Goal: Find specific page/section: Find specific page/section

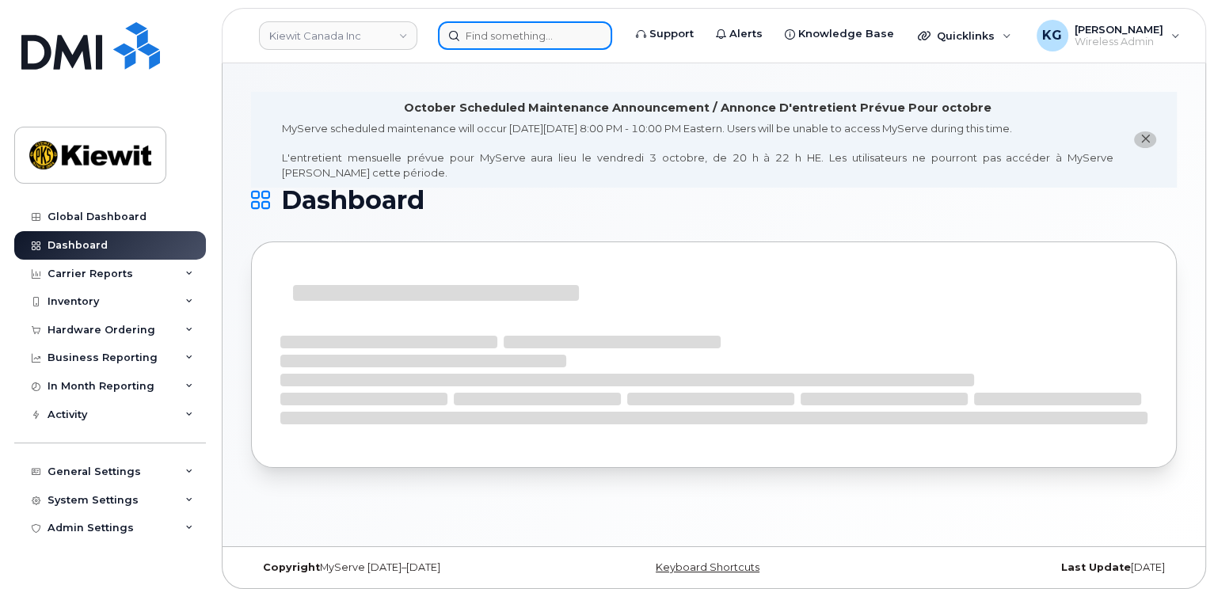
click at [509, 36] on input at bounding box center [525, 35] width 174 height 29
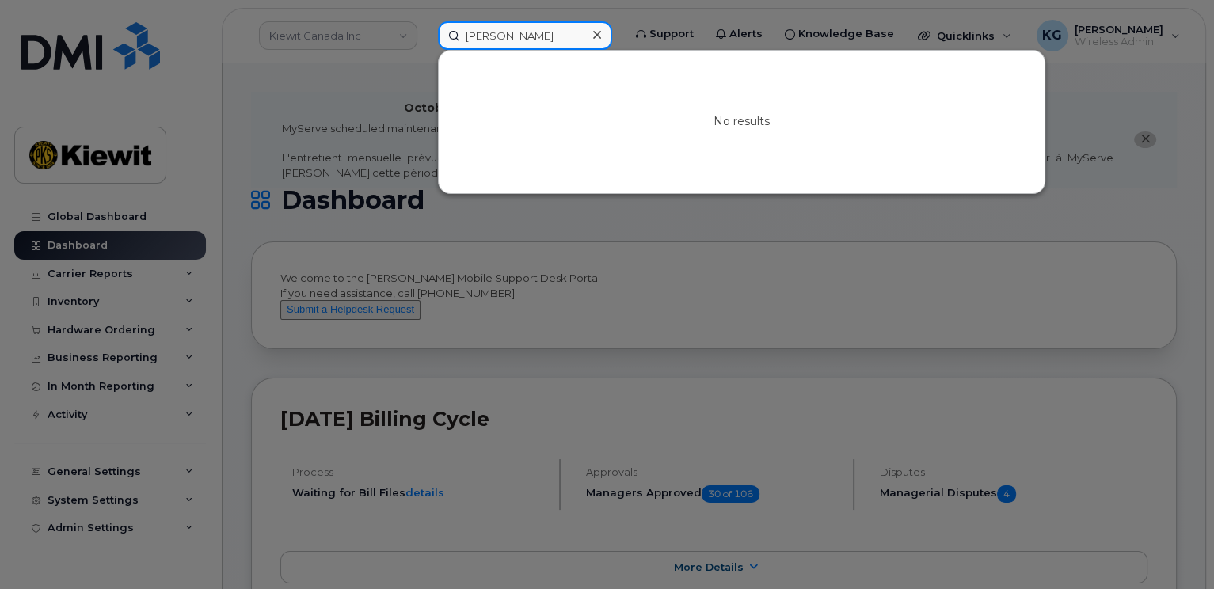
click at [497, 34] on input "Jason Warren" at bounding box center [525, 35] width 174 height 29
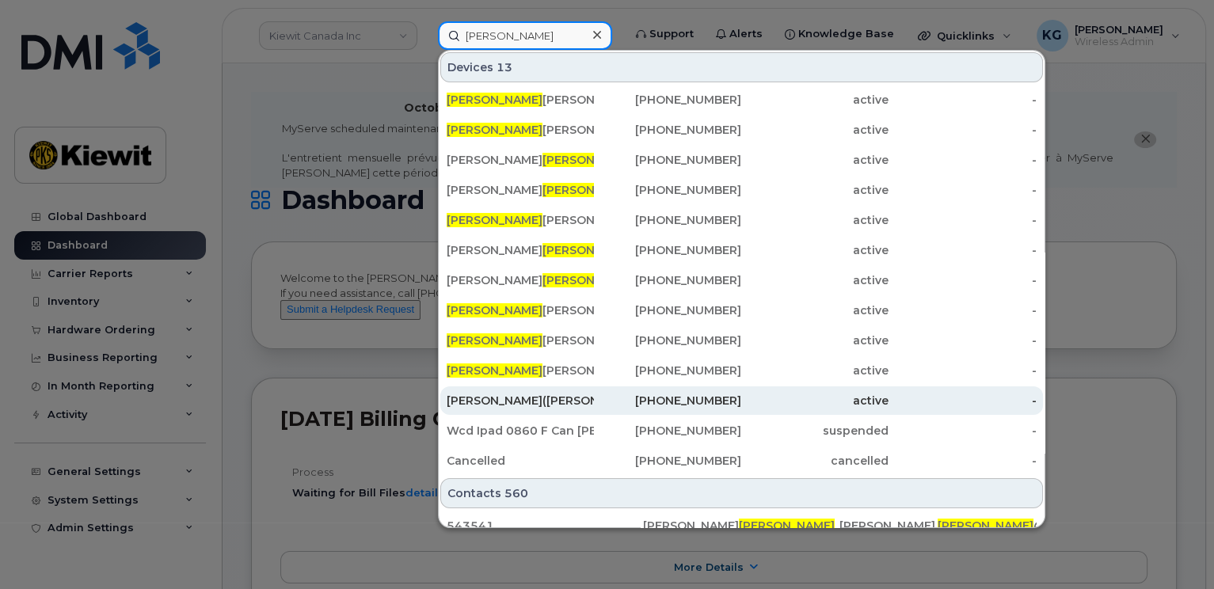
type input "Warren"
click at [529, 398] on div "Michael(Jason) Warren" at bounding box center [520, 401] width 147 height 16
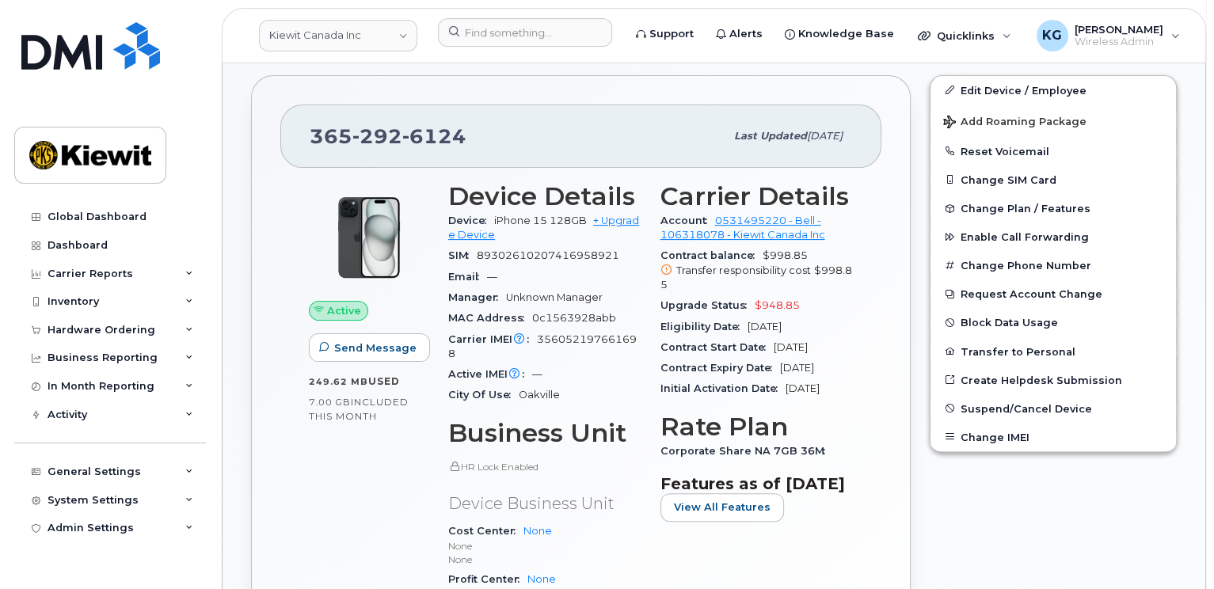
scroll to position [396, 0]
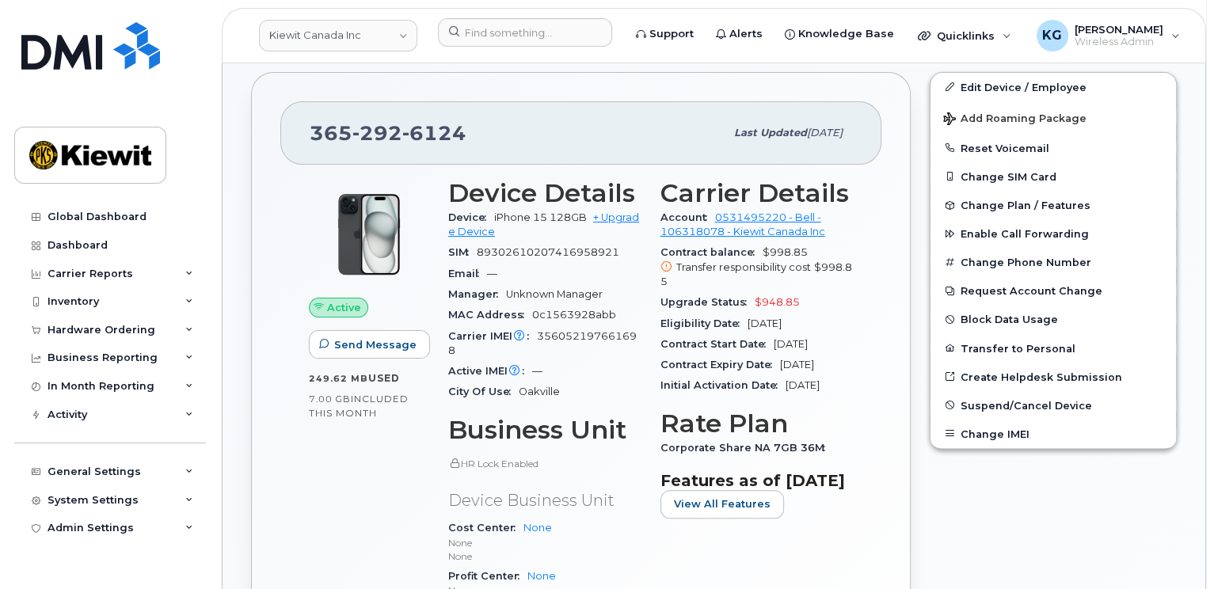
click at [937, 552] on div "Edit Device / Employee Add Roaming Package Reset Voicemail Change SIM Card Chan…" at bounding box center [1053, 424] width 266 height 722
